Goal: Find contact information: Find contact information

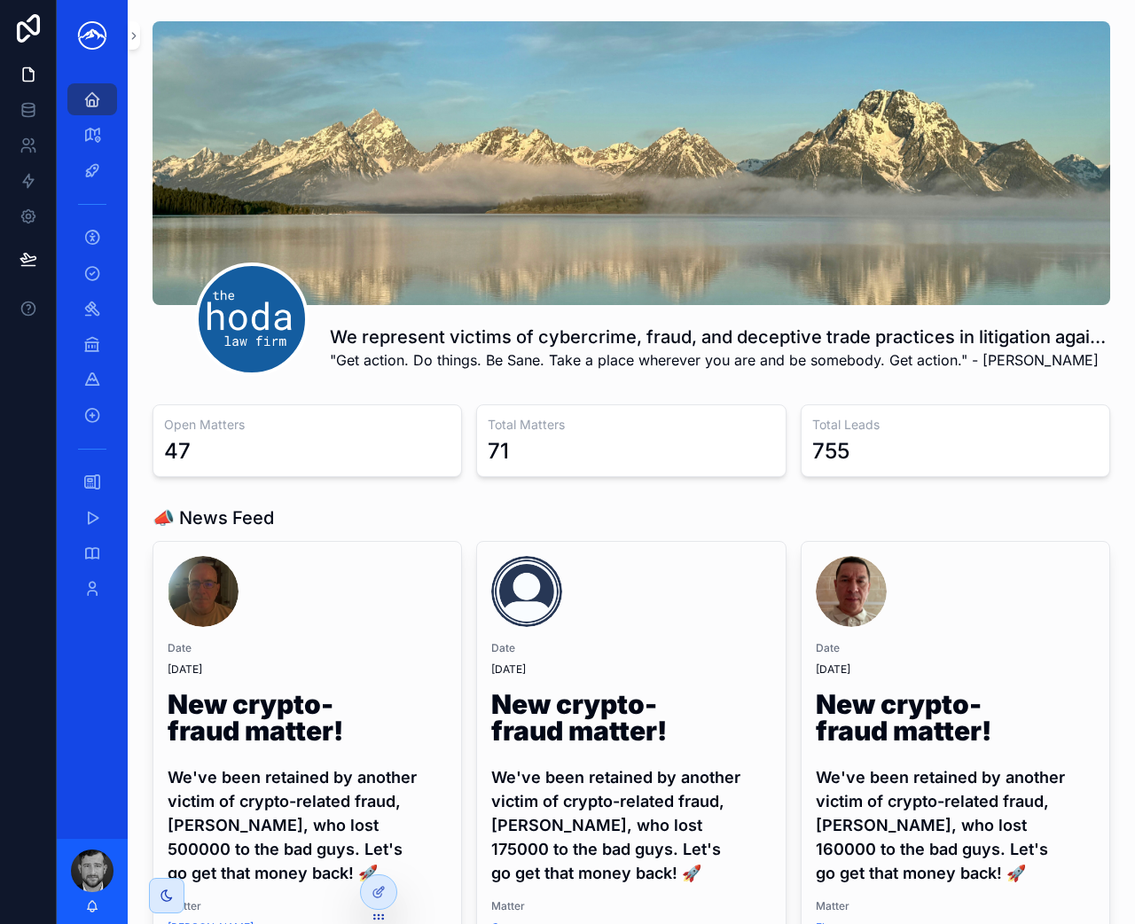
scroll to position [25, 0]
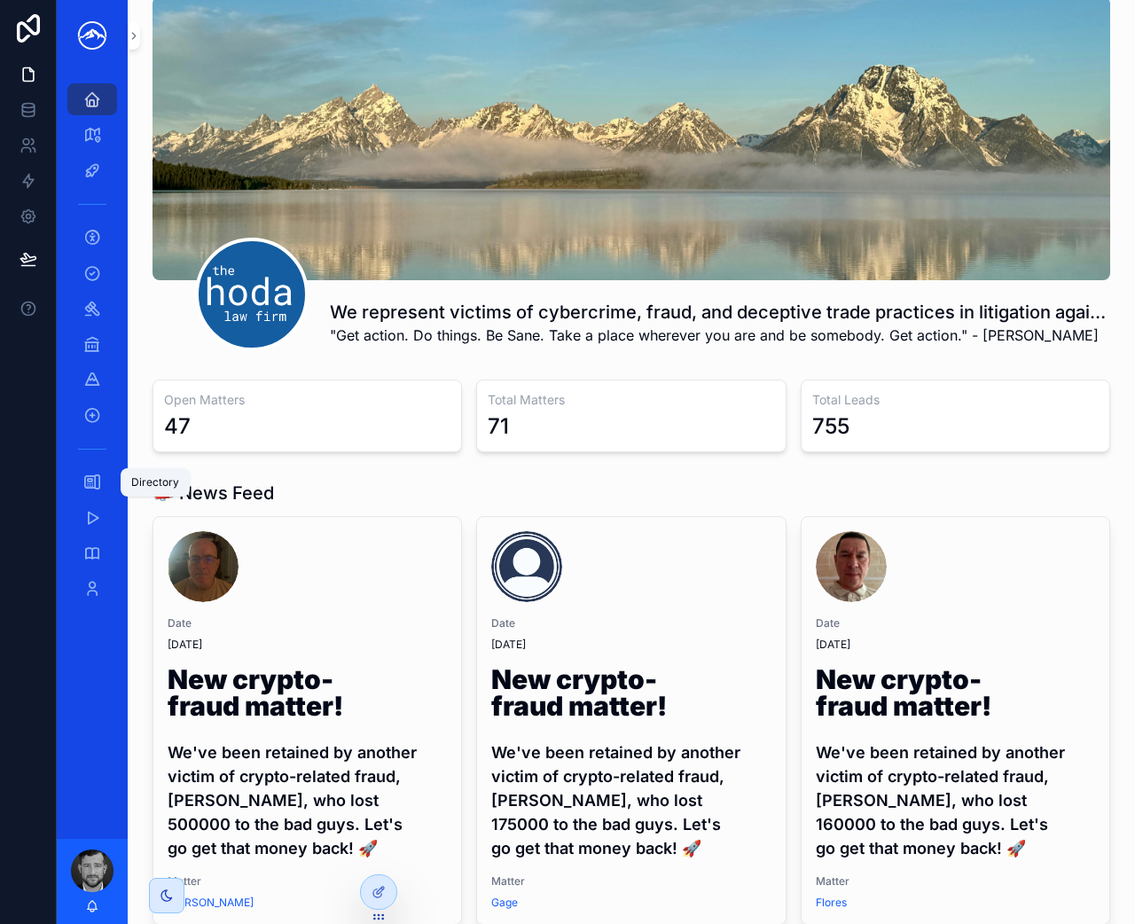
click at [90, 491] on div "Directory" at bounding box center [92, 482] width 28 height 28
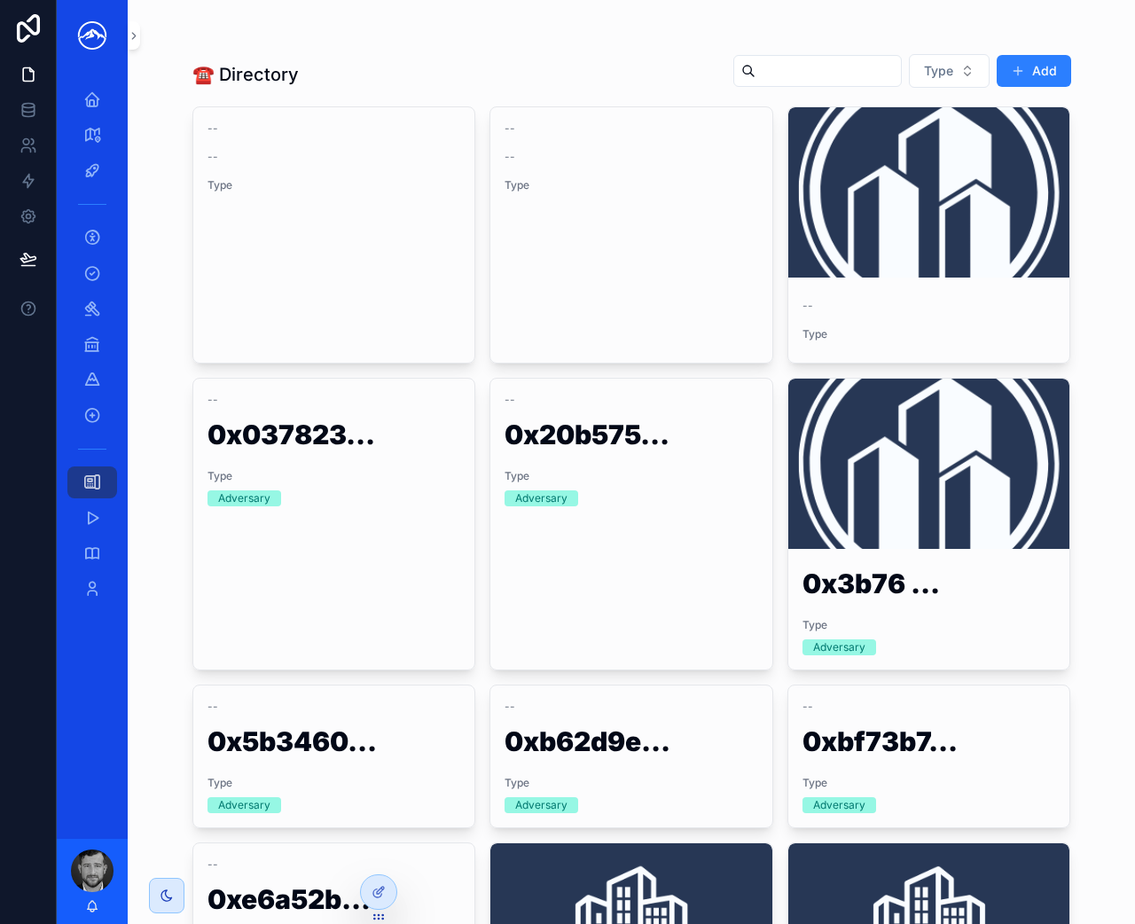
click at [765, 75] on input "scrollable content" at bounding box center [828, 71] width 145 height 25
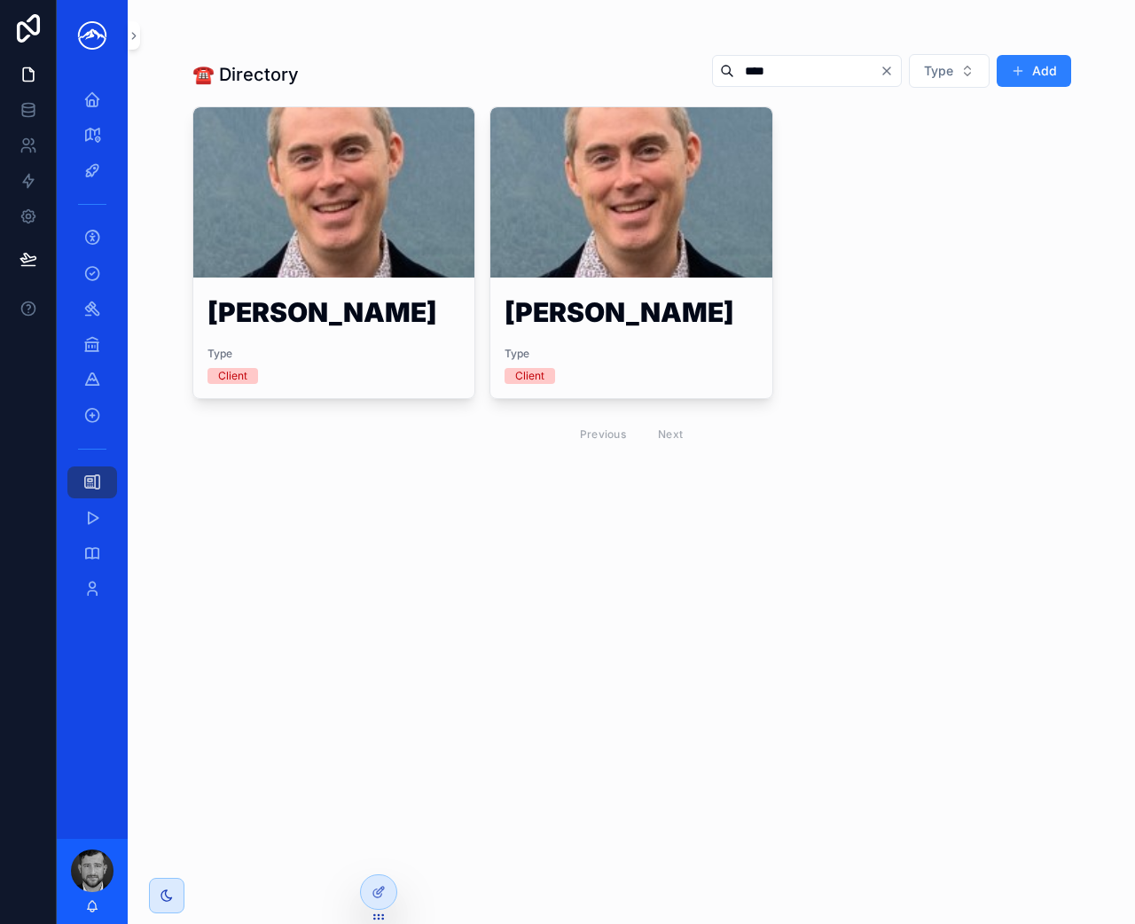
type input "****"
click at [0, 0] on div "scrollable content" at bounding box center [0, 0] width 0 height 0
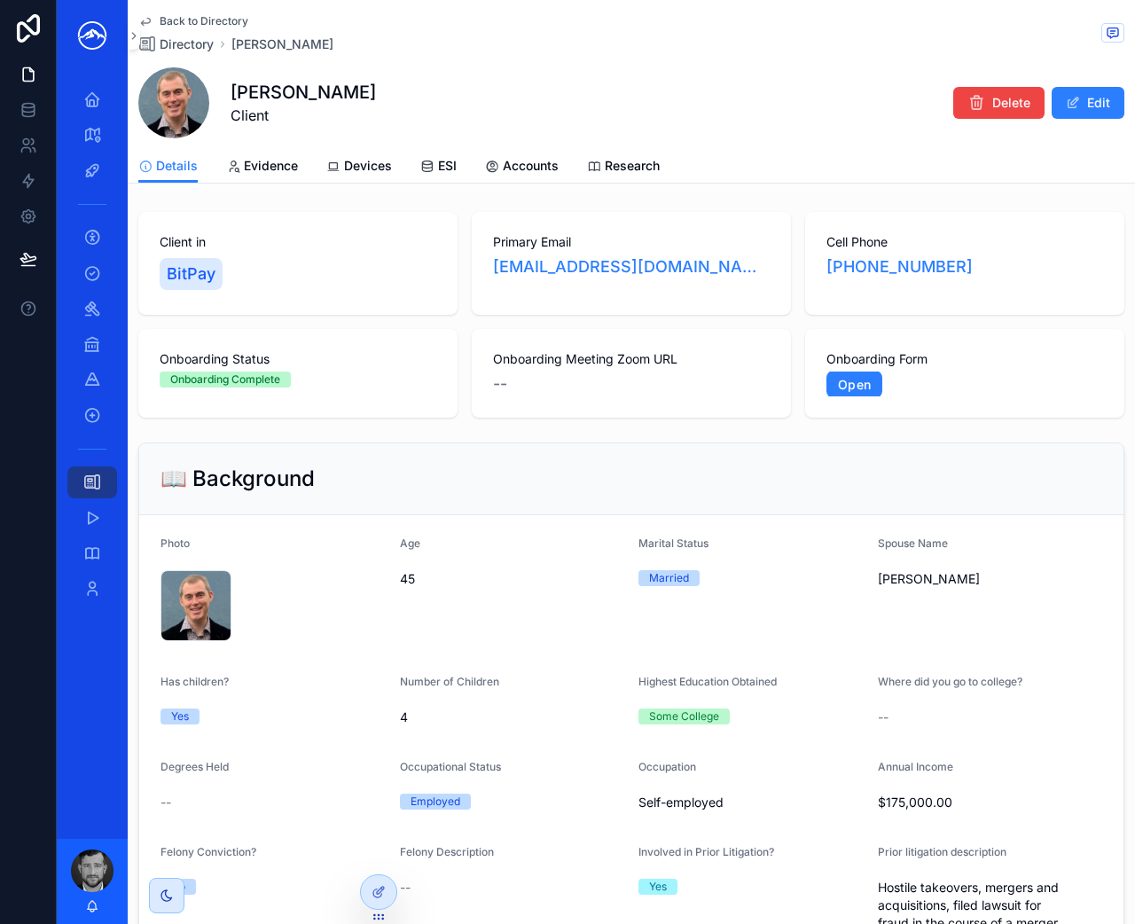
click at [859, 269] on link "[PHONE_NUMBER]" at bounding box center [900, 267] width 146 height 25
